Goal: Navigation & Orientation: Find specific page/section

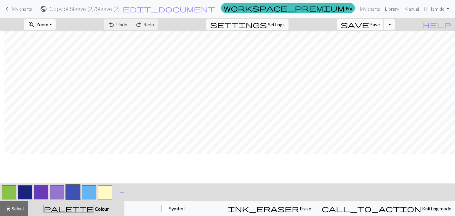
scroll to position [192, 153]
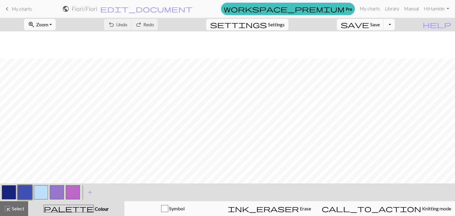
scroll to position [412, 0]
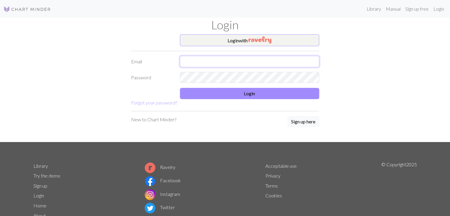
click at [259, 62] on input "text" at bounding box center [249, 61] width 139 height 11
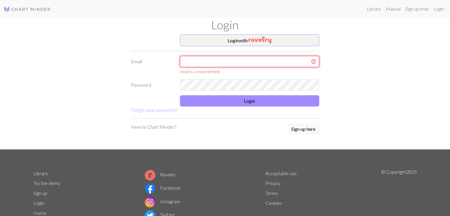
type input "[EMAIL_ADDRESS][DOMAIN_NAME]"
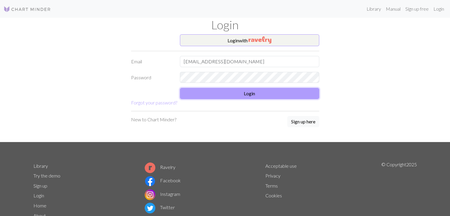
click at [246, 98] on button "Login" at bounding box center [249, 93] width 139 height 11
